Goal: Transaction & Acquisition: Book appointment/travel/reservation

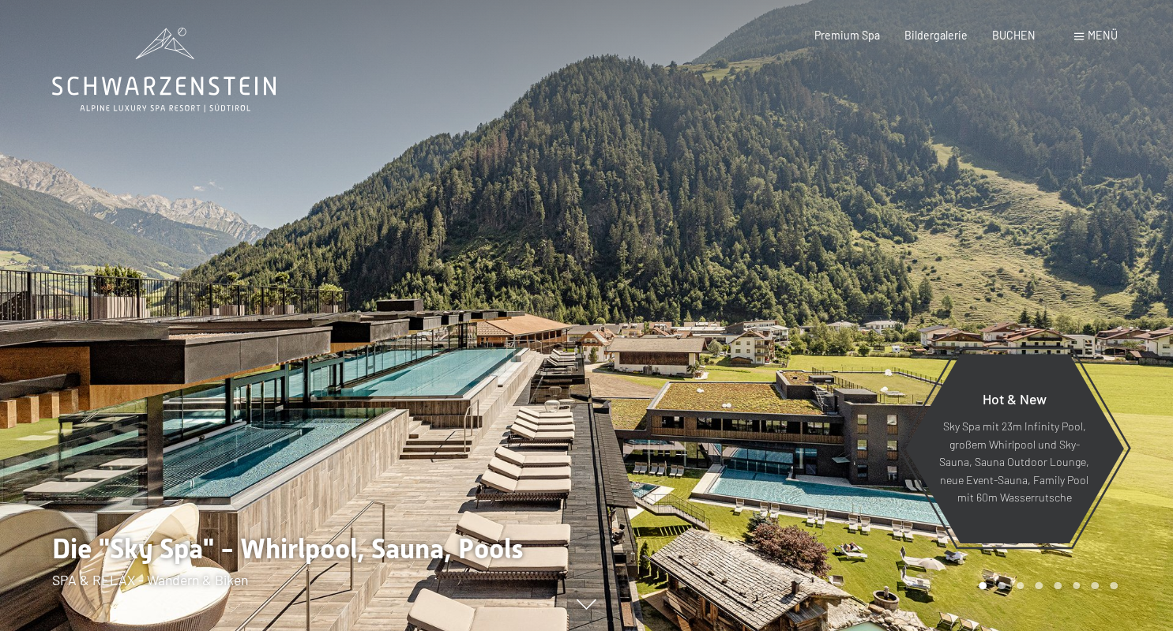
click at [1011, 40] on span "BUCHEN" at bounding box center [1014, 34] width 43 height 13
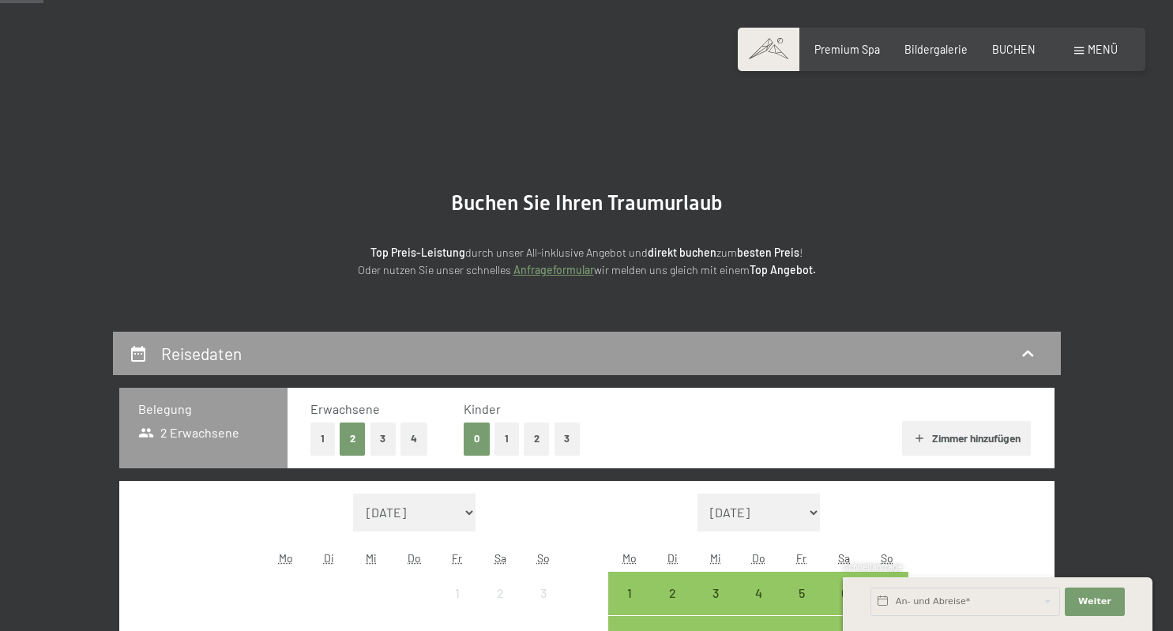
scroll to position [167, 0]
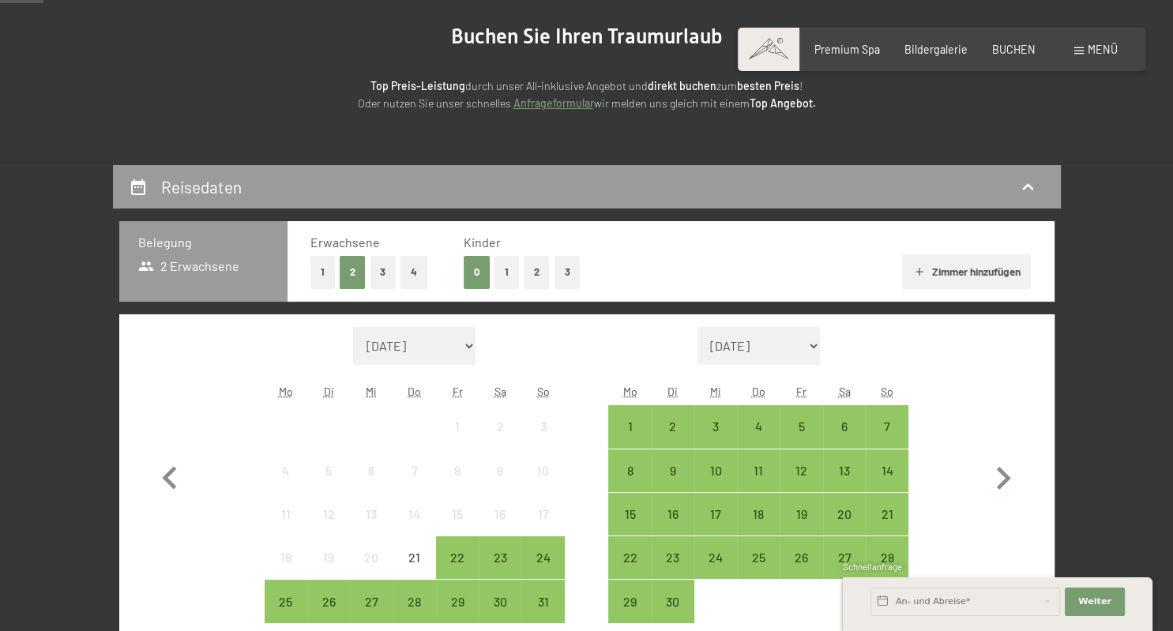
click at [540, 266] on button "2" at bounding box center [537, 272] width 26 height 32
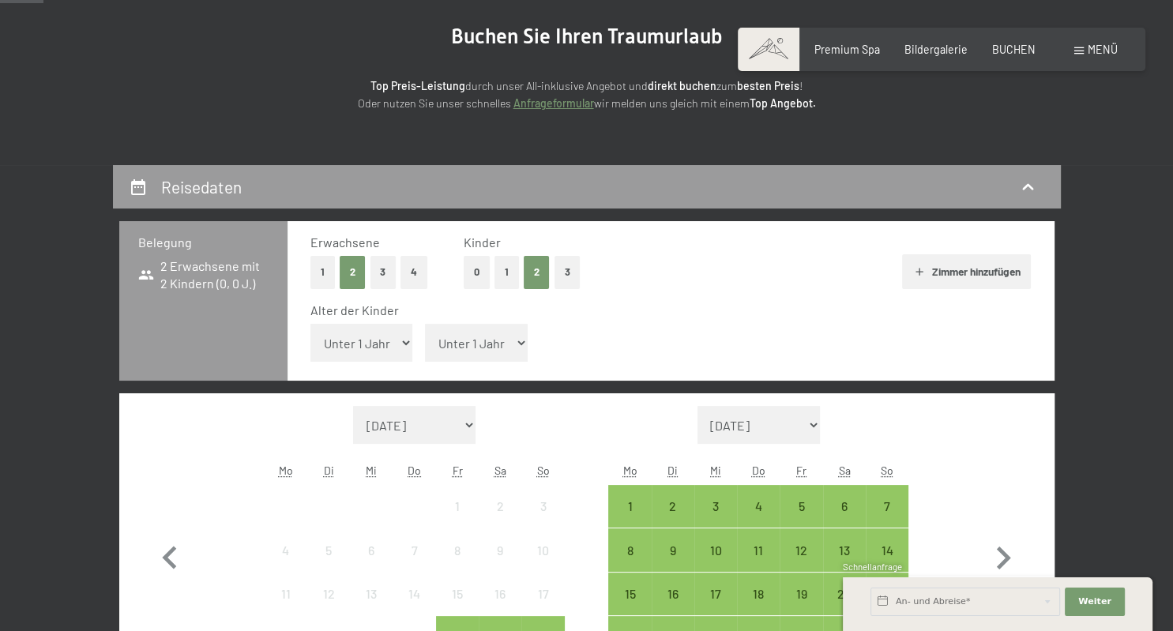
click at [476, 268] on button "0" at bounding box center [477, 272] width 26 height 32
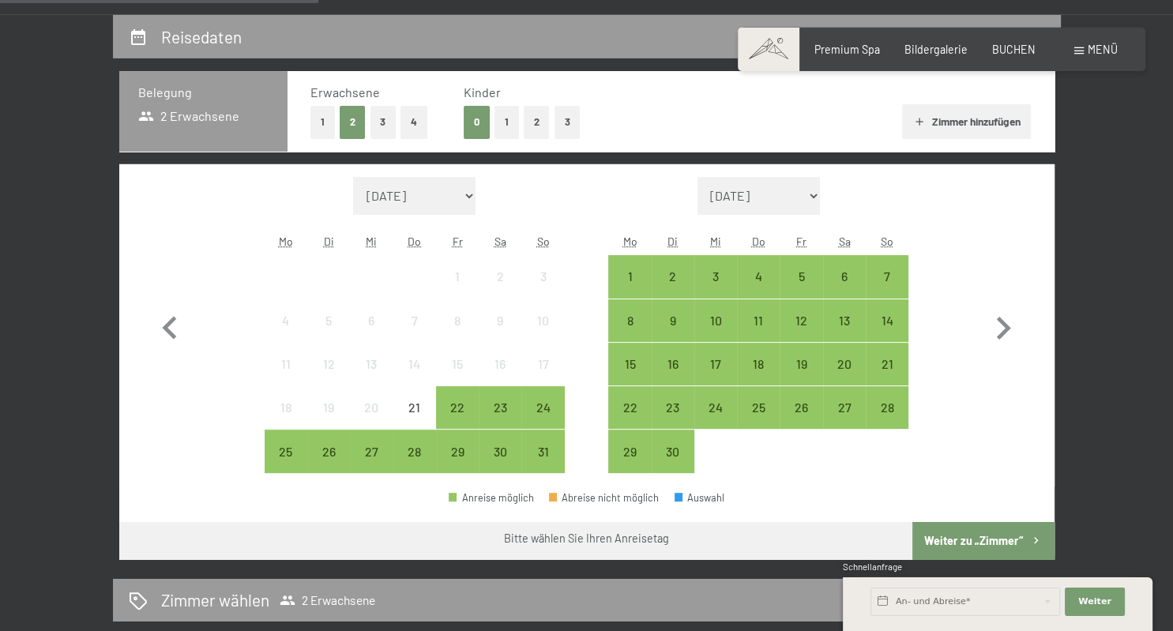
scroll to position [417, 0]
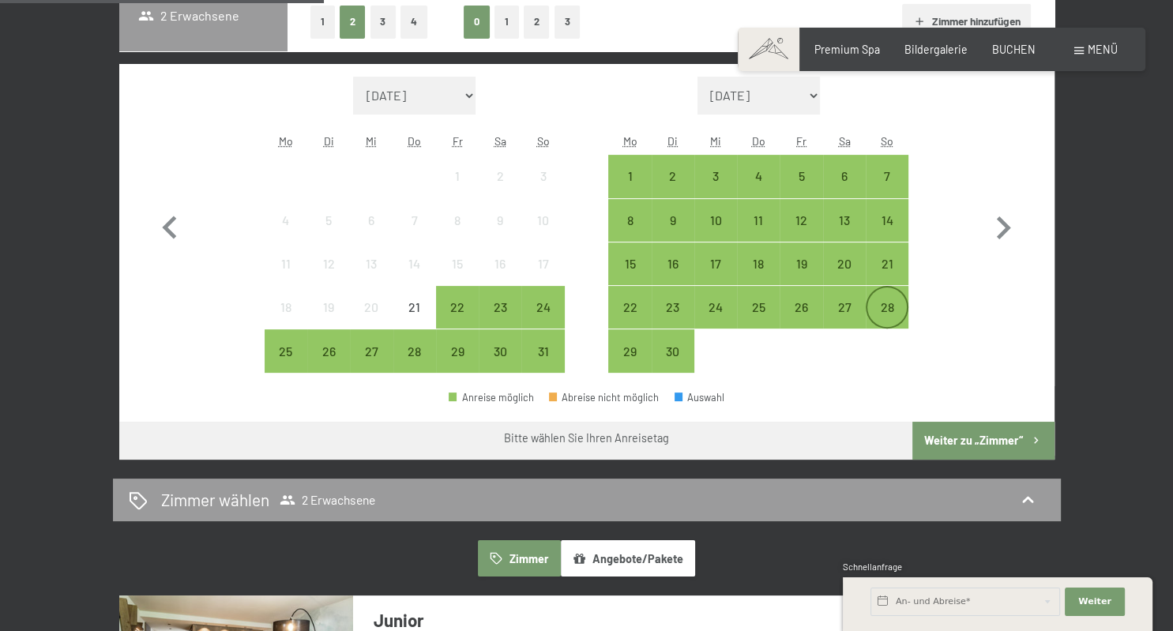
click at [896, 306] on div "28" at bounding box center [888, 321] width 40 height 40
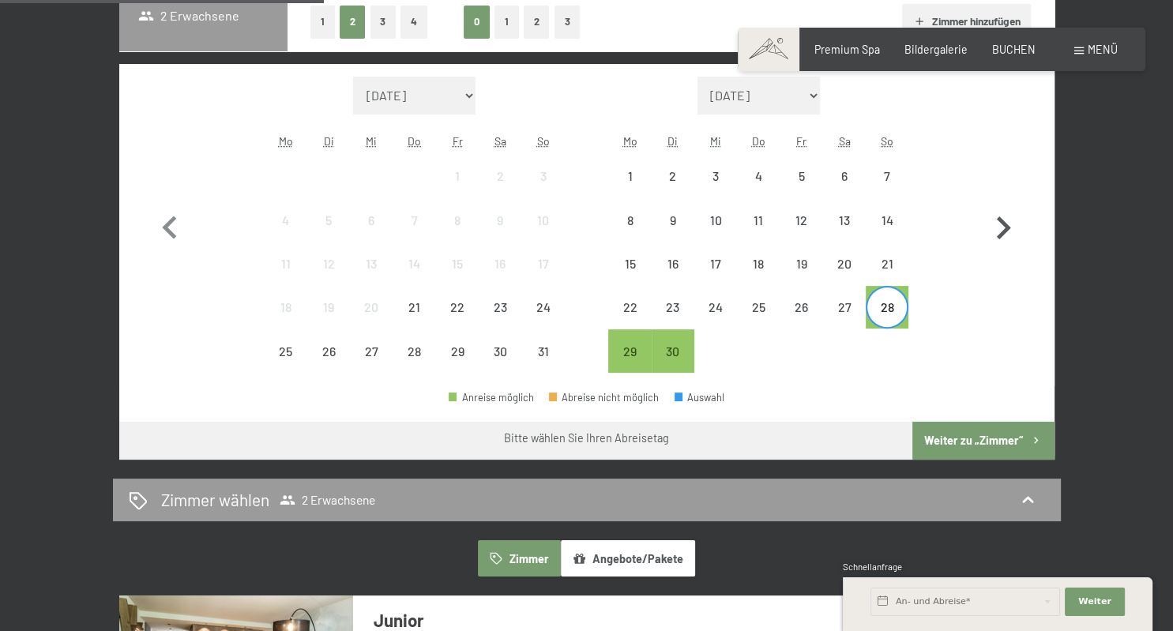
click at [1004, 221] on icon "button" at bounding box center [1004, 228] width 14 height 23
select select "2025-09-01"
select select "2025-10-01"
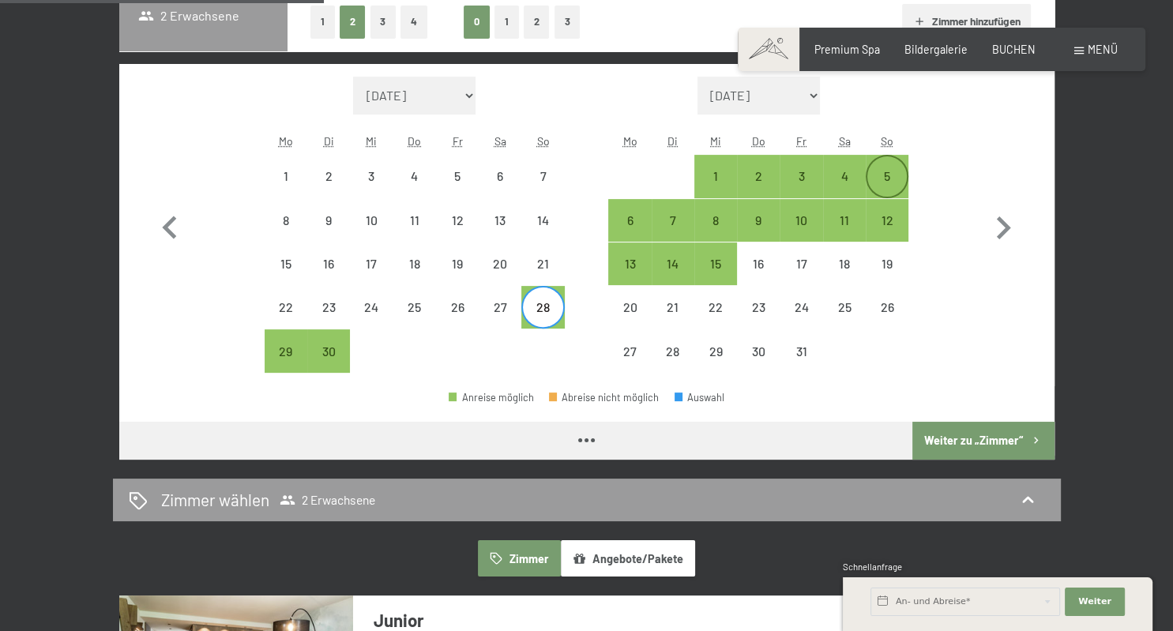
click at [891, 176] on div "5" at bounding box center [888, 190] width 40 height 40
select select "2025-09-01"
select select "2025-10-01"
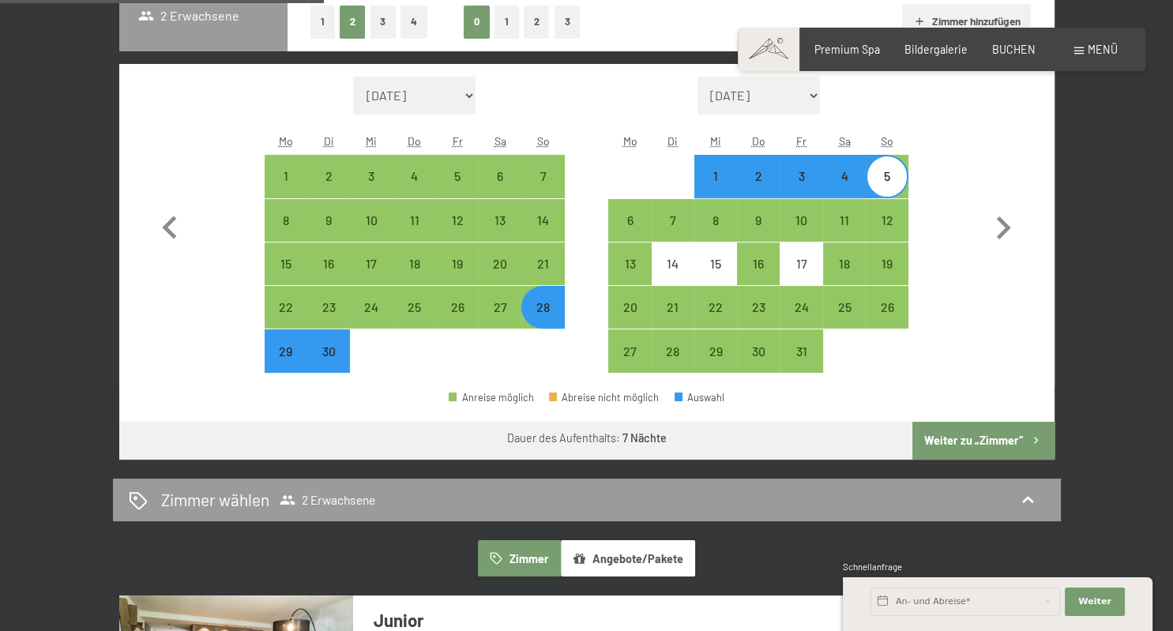
click at [963, 438] on button "Weiter zu „Zimmer“" at bounding box center [983, 441] width 141 height 38
select select "2025-09-01"
select select "2025-10-01"
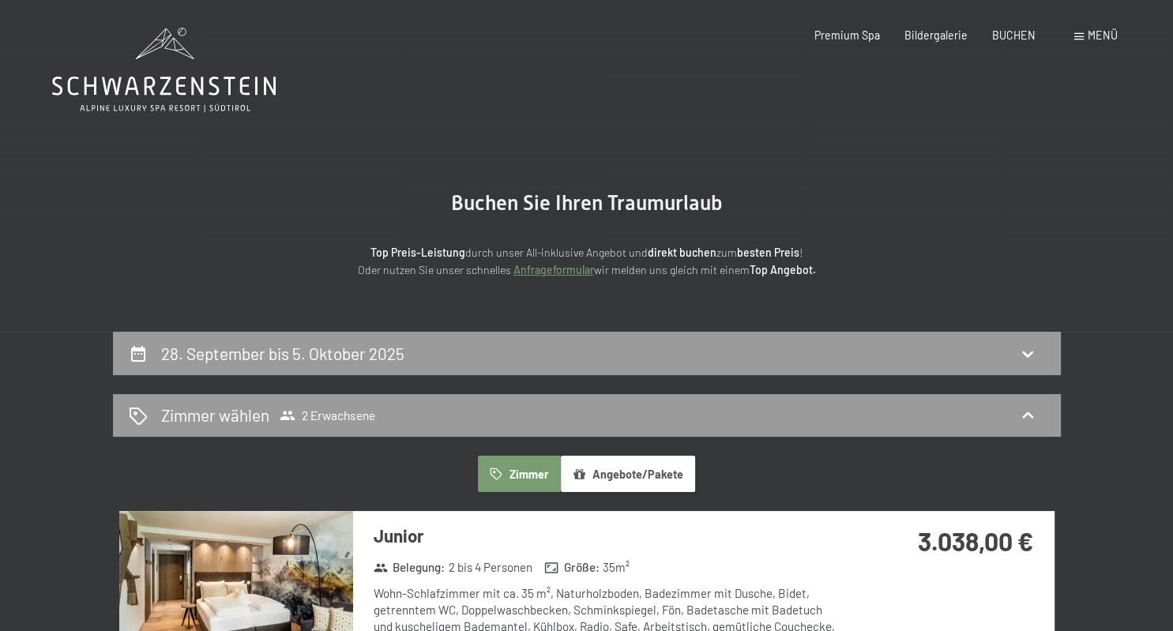
scroll to position [333, 0]
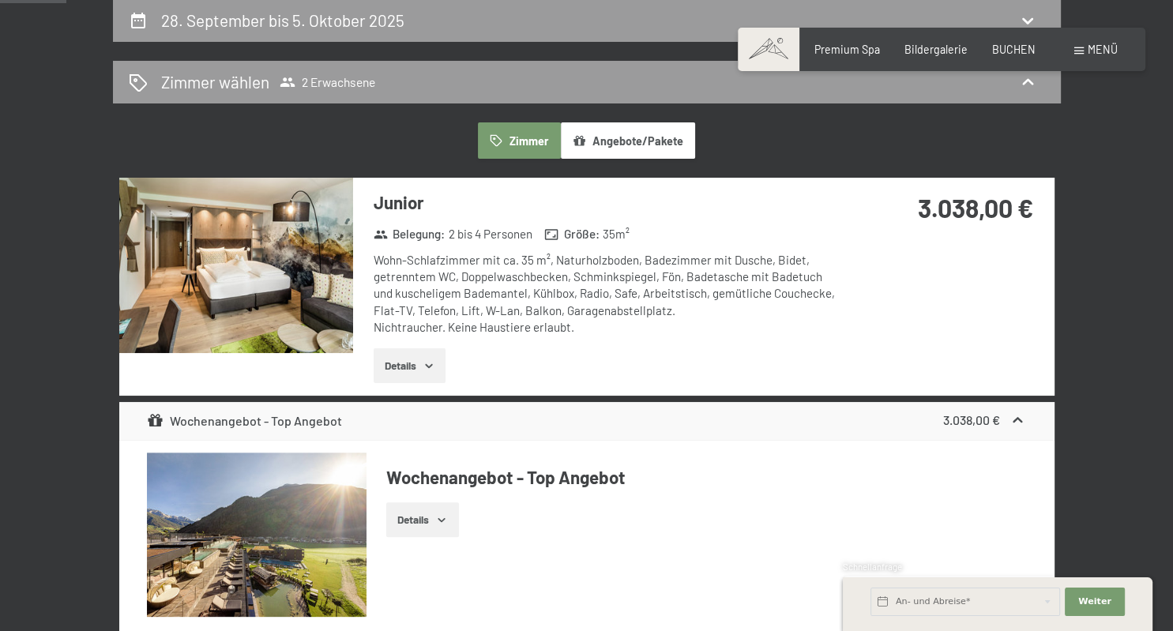
click at [434, 364] on span "Einwilligung Marketing*" at bounding box center [499, 361] width 130 height 16
click at [426, 364] on input "Einwilligung Marketing*" at bounding box center [418, 361] width 16 height 16
checkbox input "false"
click at [405, 368] on button "Details" at bounding box center [410, 365] width 72 height 35
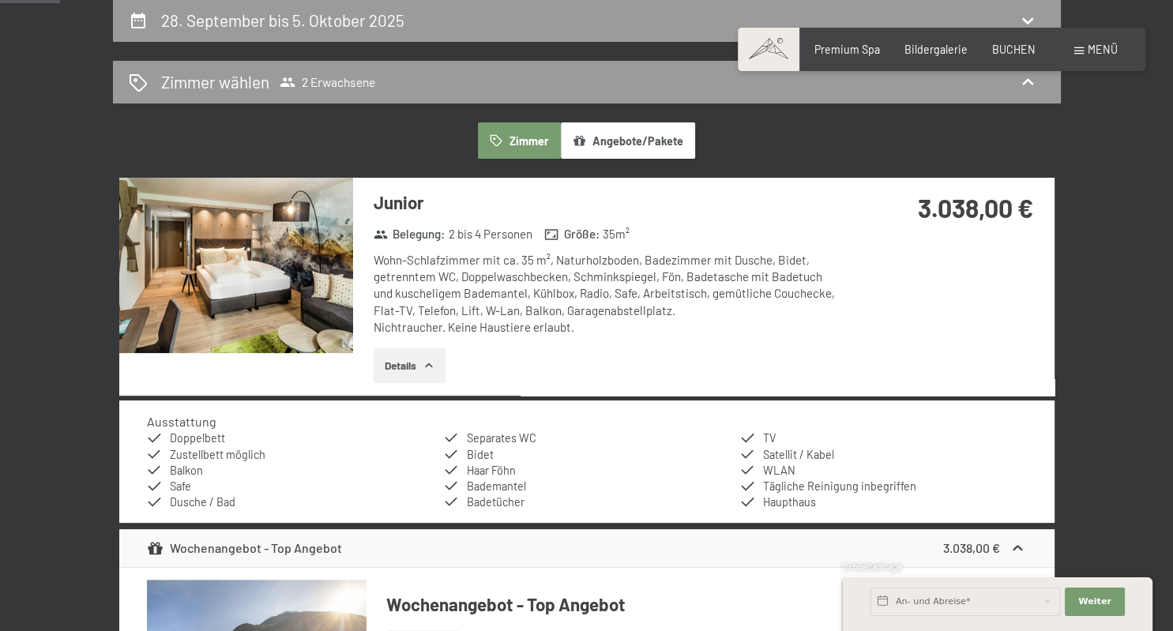
scroll to position [83, 0]
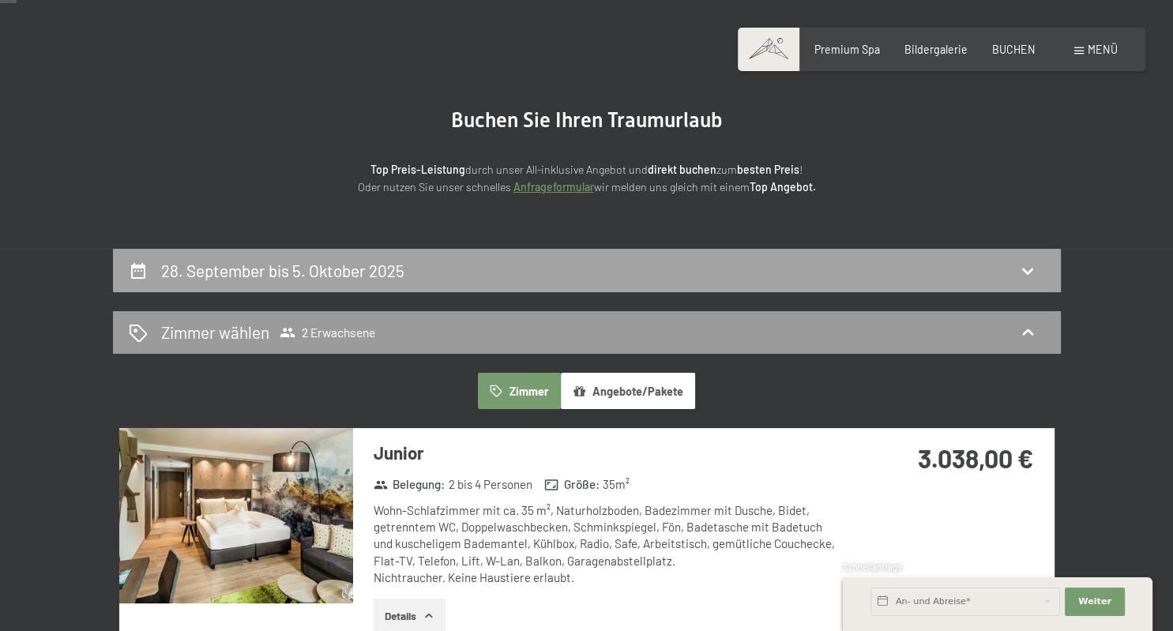
click at [292, 273] on h2 "28. September bis 5. Oktober 2025" at bounding box center [282, 271] width 243 height 20
select select "2025-09-01"
select select "2025-10-01"
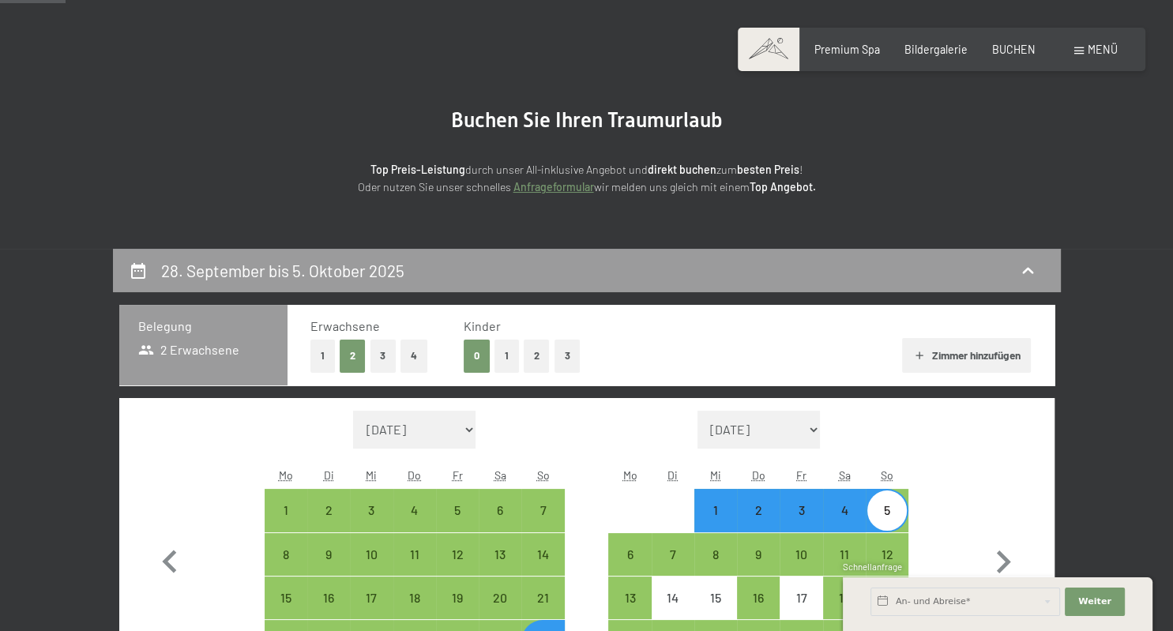
scroll to position [332, 0]
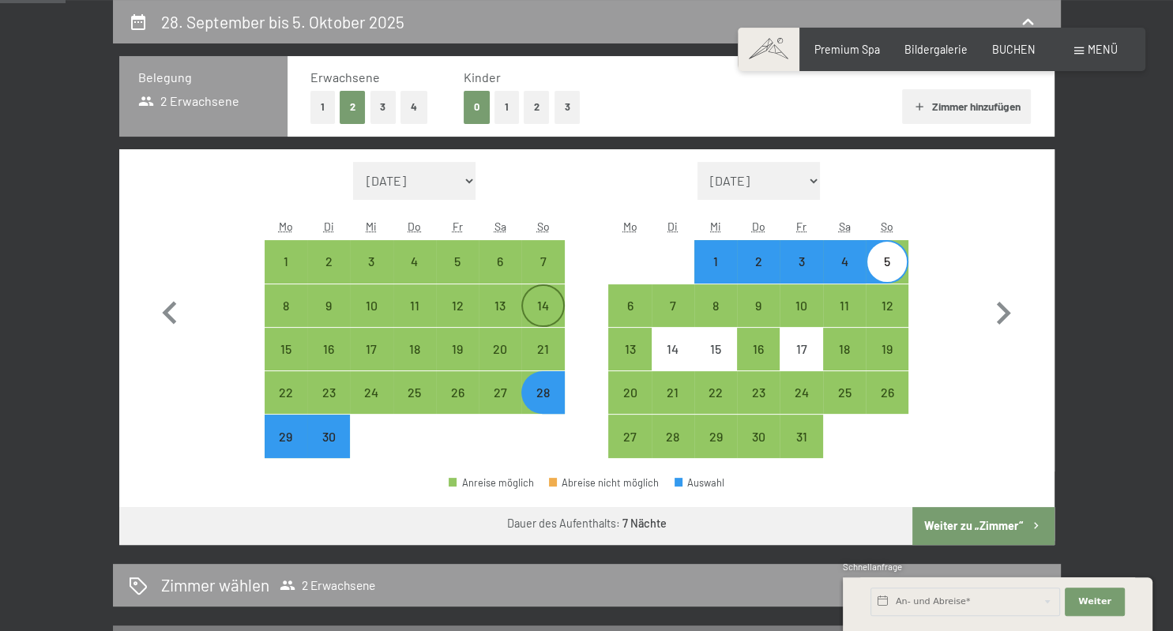
click at [542, 313] on div "14" at bounding box center [543, 319] width 40 height 40
select select "2025-09-01"
select select "2025-10-01"
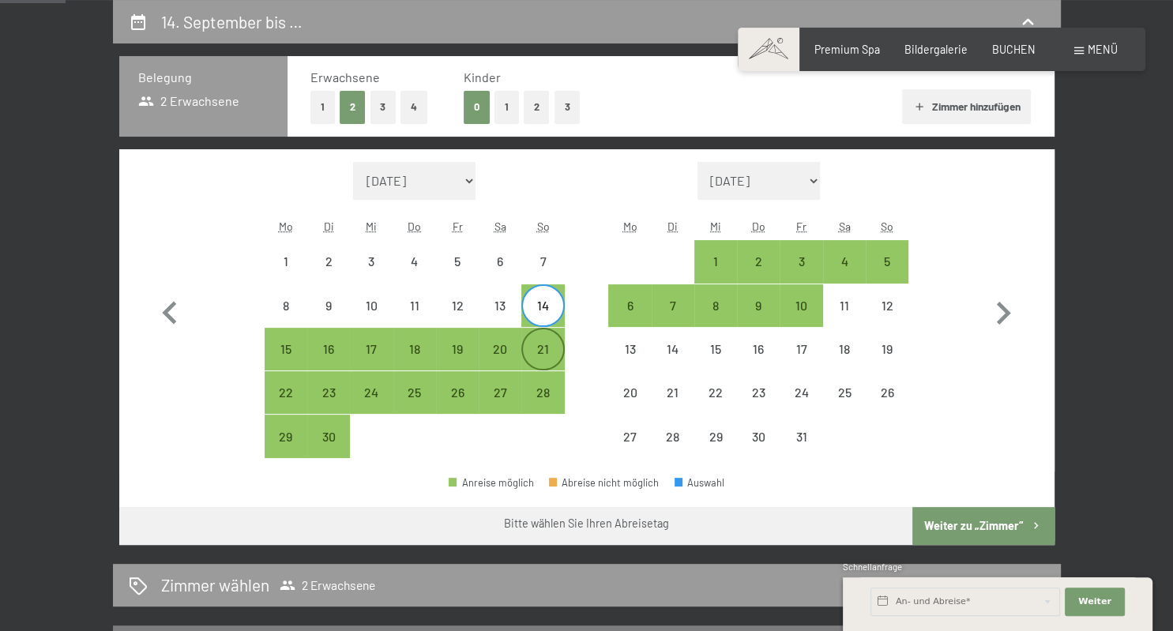
click at [542, 346] on div "21" at bounding box center [543, 363] width 40 height 40
select select "2025-09-01"
select select "2025-10-01"
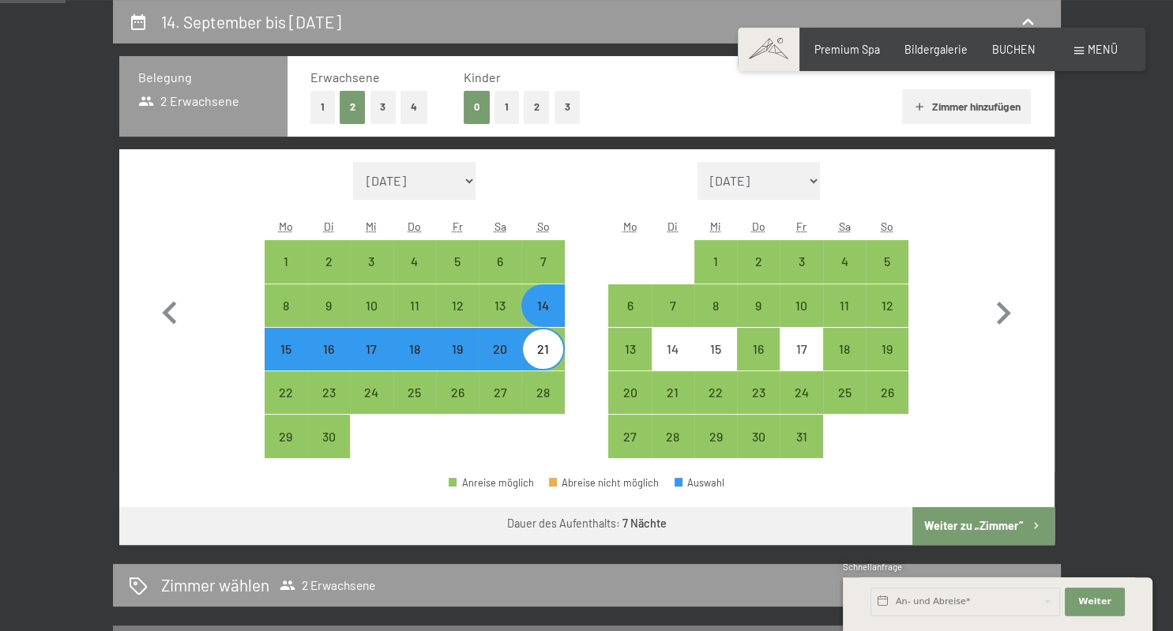
click at [995, 526] on button "Weiter zu „Zimmer“" at bounding box center [983, 526] width 141 height 38
select select "2025-09-01"
select select "2025-10-01"
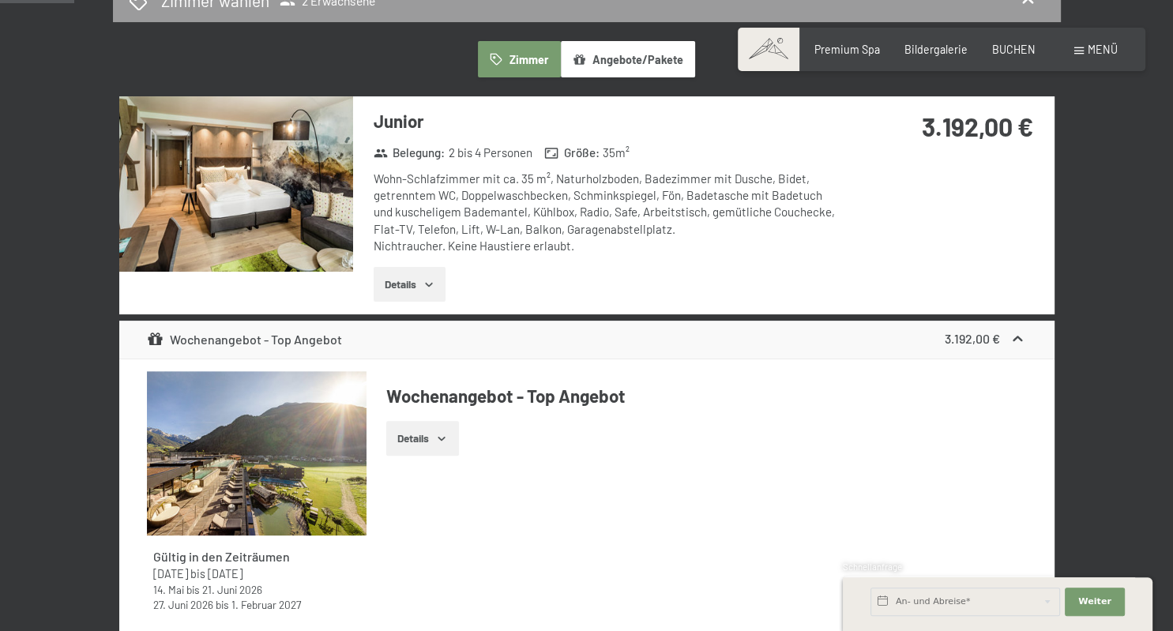
scroll to position [0, 0]
